Goal: Use online tool/utility: Utilize a website feature to perform a specific function

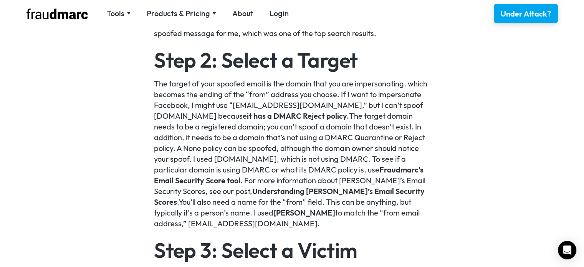
scroll to position [692, 0]
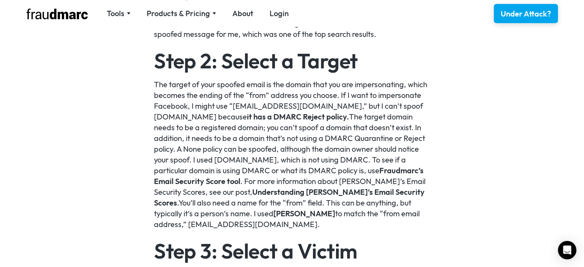
click at [350, 168] on link "Fraudmarc’s Email Security Score tool" at bounding box center [288, 175] width 269 height 20
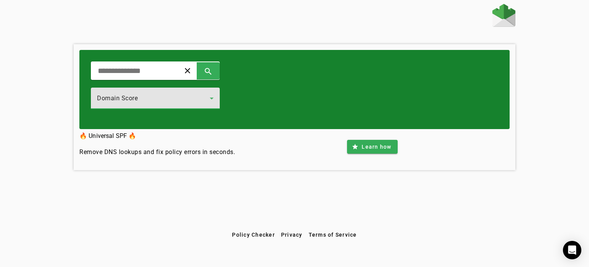
click at [210, 97] on div "Domain Score" at bounding box center [153, 98] width 113 height 9
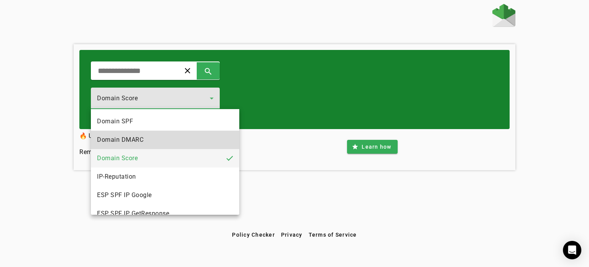
click at [181, 138] on mat-option "Domain DMARC" at bounding box center [165, 139] width 148 height 18
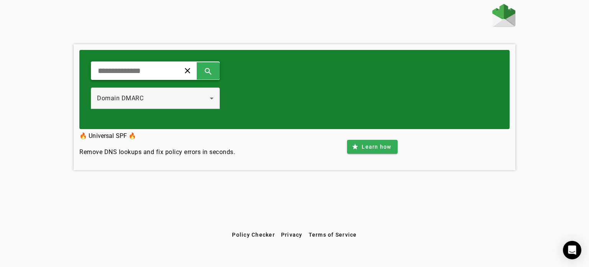
click at [152, 78] on div "clear search" at bounding box center [155, 70] width 129 height 18
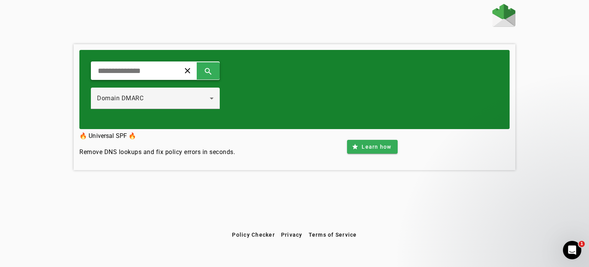
click at [155, 69] on input "text" at bounding box center [132, 70] width 71 height 9
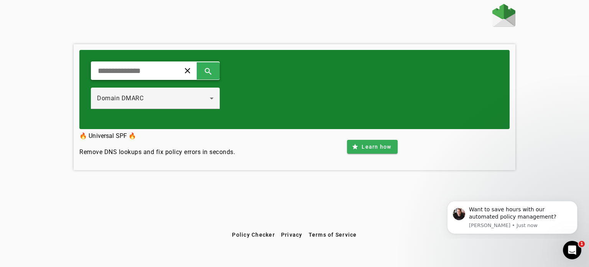
click at [168, 72] on input "text" at bounding box center [132, 70] width 71 height 9
click at [197, 72] on span at bounding box center [187, 70] width 18 height 18
click at [180, 75] on div "clear search" at bounding box center [155, 70] width 129 height 18
click at [157, 73] on input "text" at bounding box center [132, 70] width 71 height 9
type input "**********"
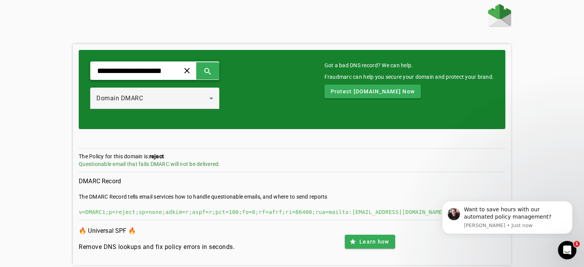
scroll to position [14, 0]
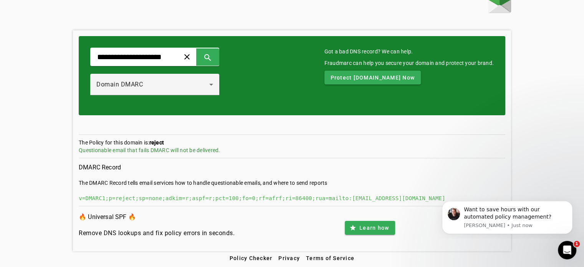
click at [306, 48] on div "**********" at bounding box center [292, 75] width 426 height 79
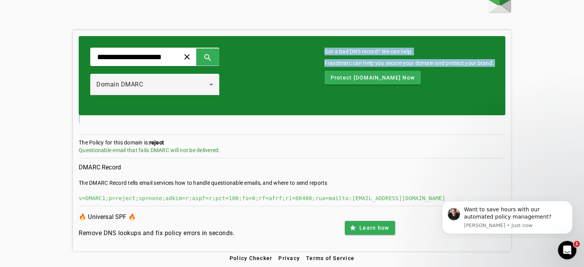
drag, startPoint x: 306, startPoint y: 48, endPoint x: 358, endPoint y: 101, distance: 73.8
click at [358, 101] on div "**********" at bounding box center [292, 75] width 426 height 79
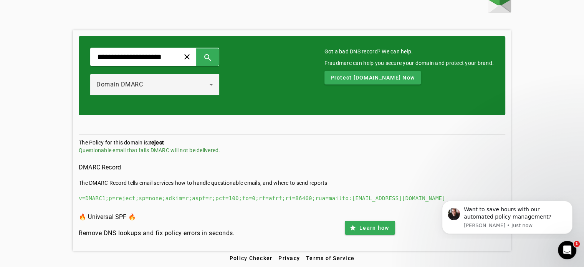
click at [414, 195] on div "v=DMARC1;p=reject;sp=none;adkim=r;aspf=r;pct=100;fo=0;rf=afrf;ri=86400;rua=mail…" at bounding box center [292, 198] width 426 height 8
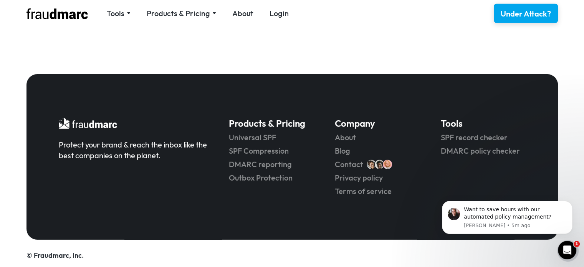
scroll to position [2377, 0]
